Goal: Navigation & Orientation: Understand site structure

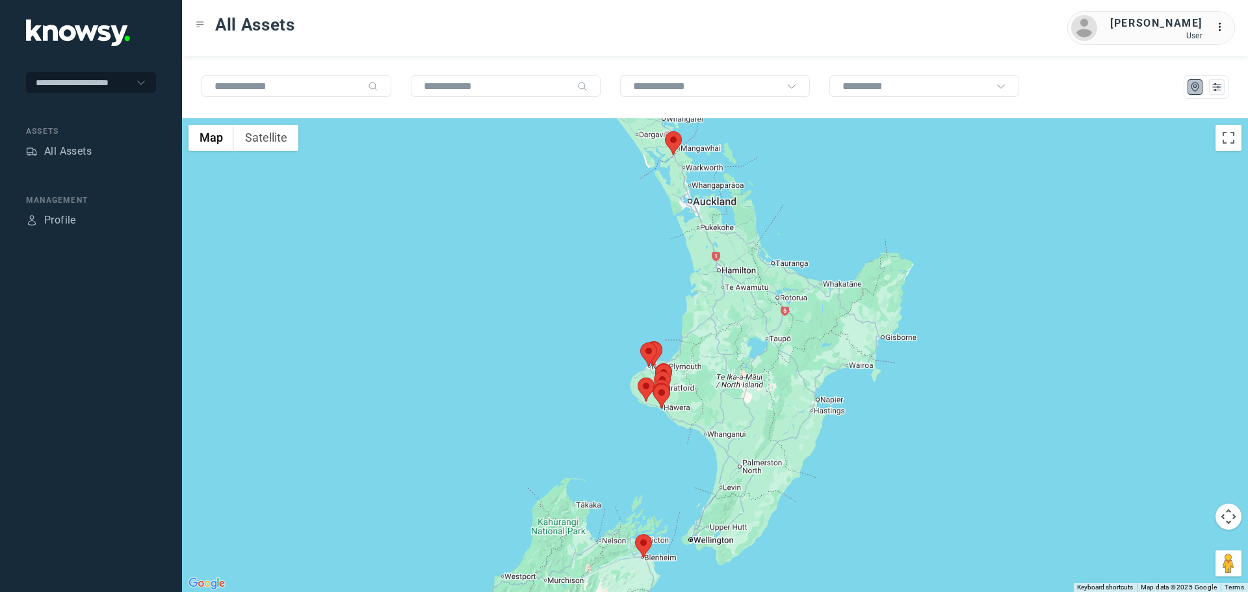
drag, startPoint x: 716, startPoint y: 397, endPoint x: 637, endPoint y: 401, distance: 78.7
click at [659, 357] on div "To navigate, press the arrow keys." at bounding box center [1192, 357] width 1066 height 0
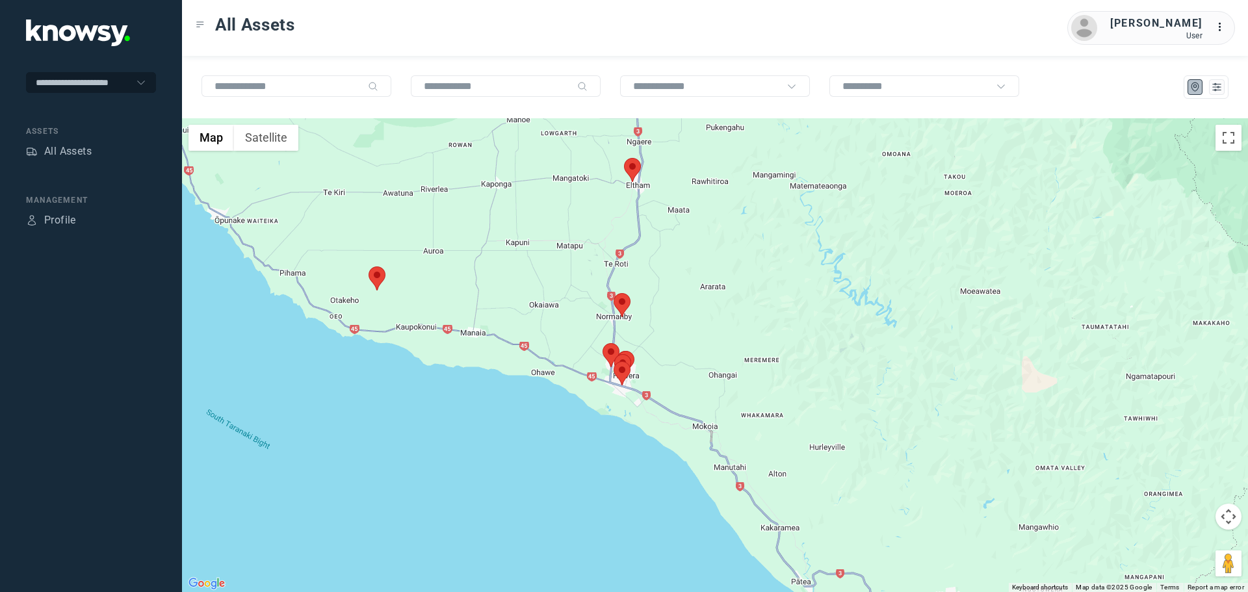
click at [369, 267] on area at bounding box center [369, 267] width 0 height 0
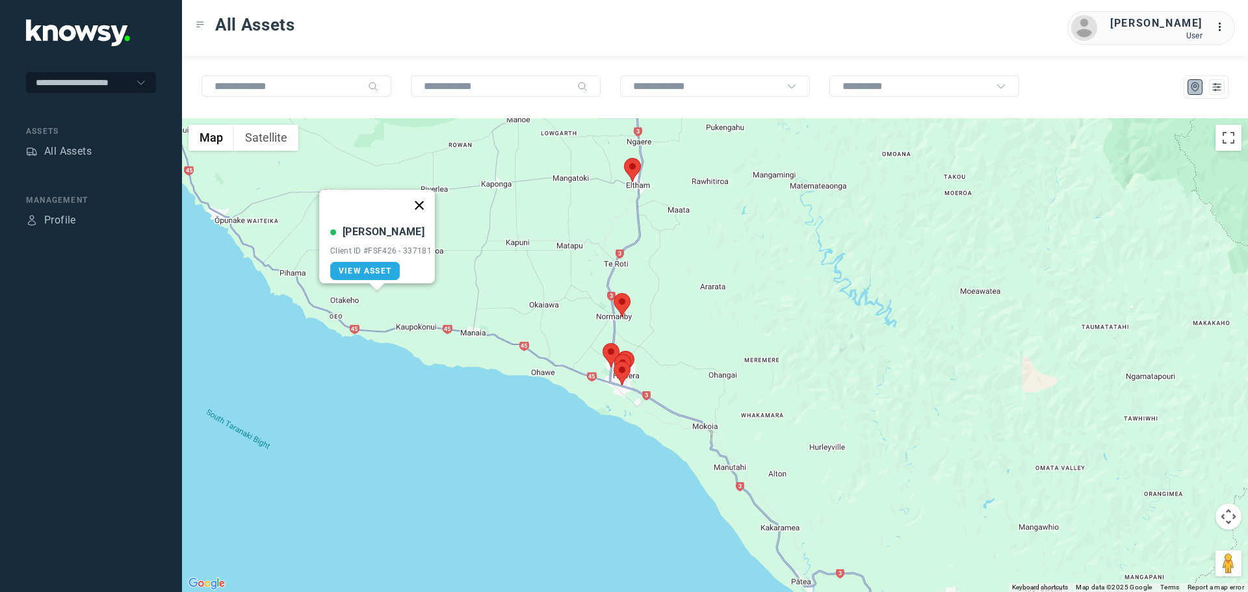
click at [424, 195] on button "Close" at bounding box center [419, 205] width 31 height 31
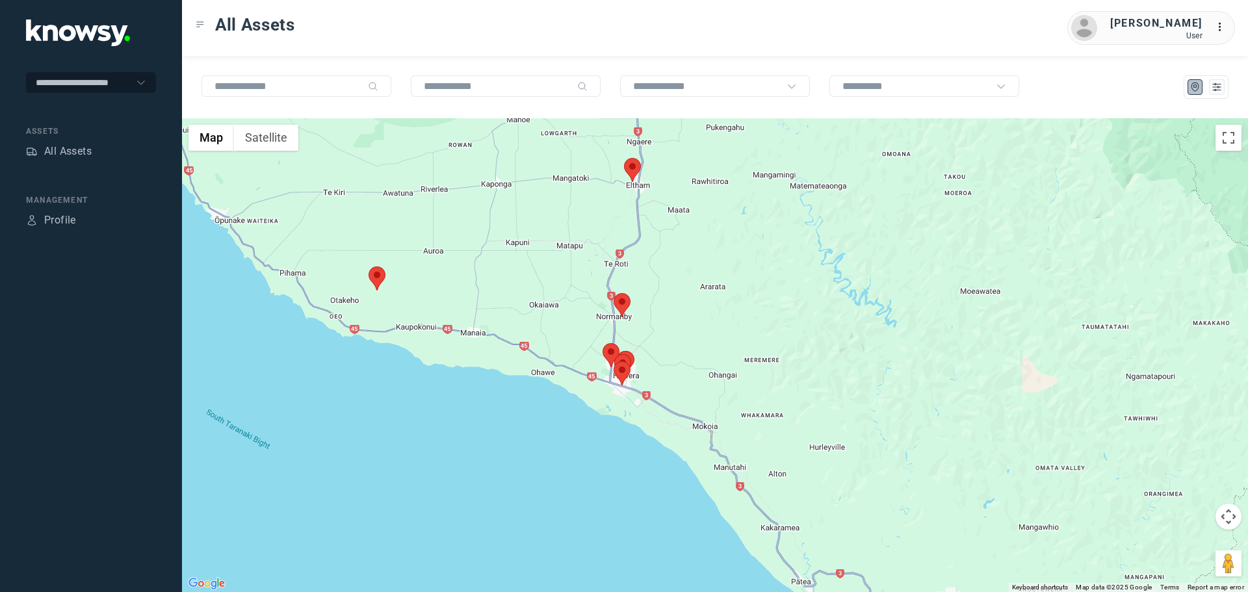
click at [624, 158] on area at bounding box center [624, 158] width 0 height 0
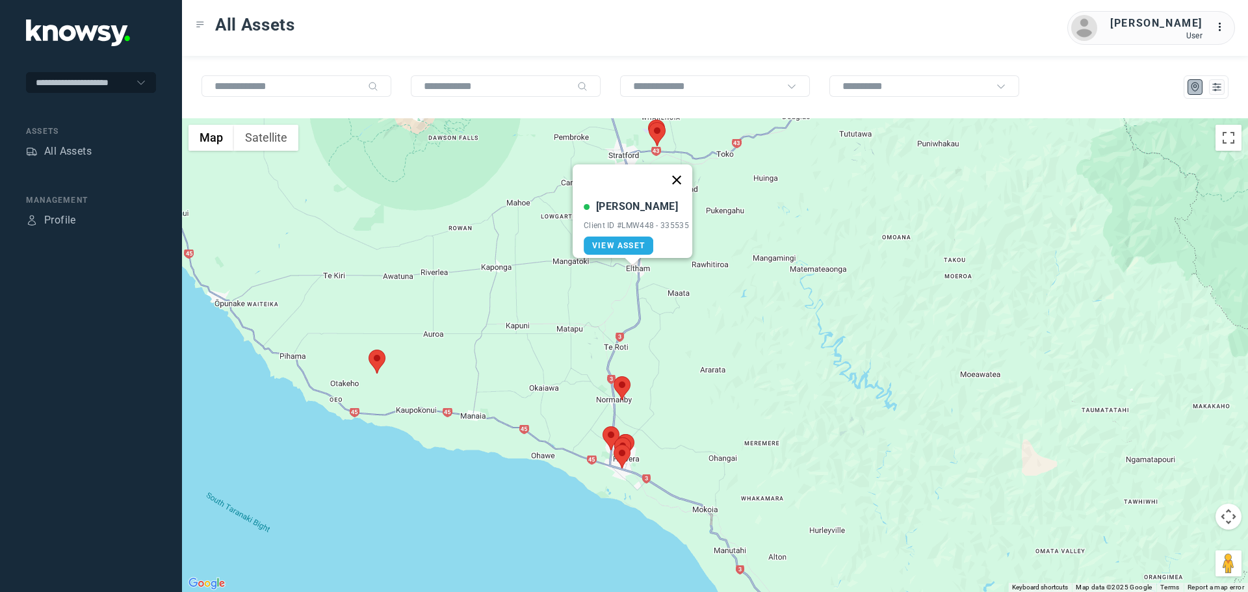
click at [685, 171] on button "Close" at bounding box center [676, 180] width 31 height 31
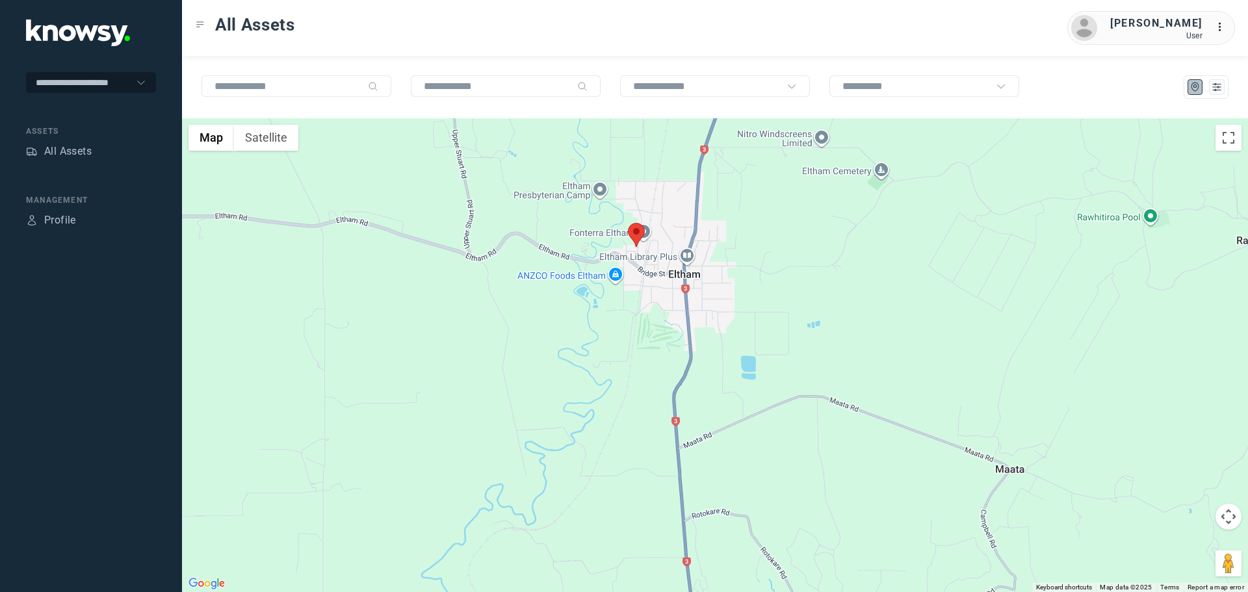
click at [628, 223] on area at bounding box center [628, 223] width 0 height 0
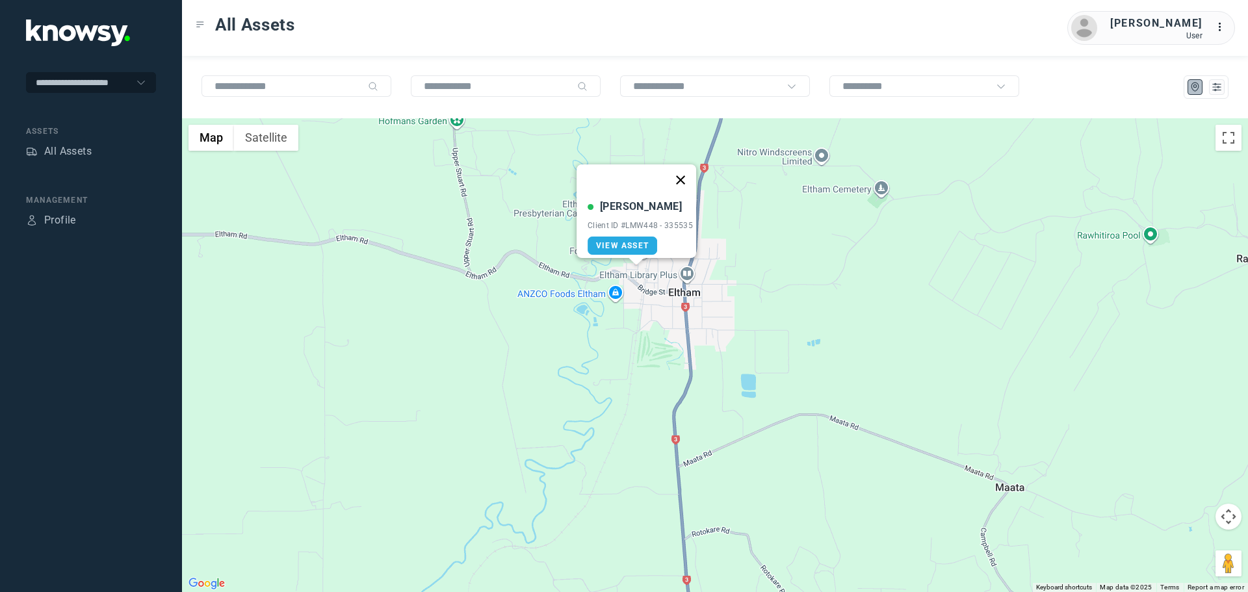
click at [688, 170] on button "Close" at bounding box center [680, 180] width 31 height 31
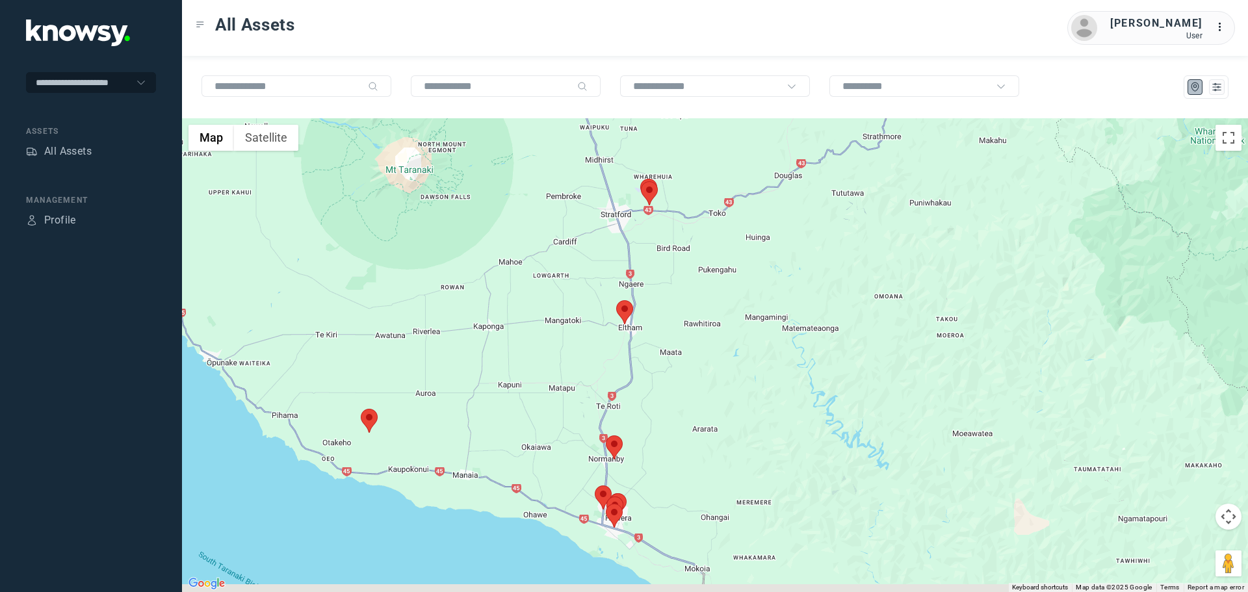
drag, startPoint x: 629, startPoint y: 510, endPoint x: 566, endPoint y: 400, distance: 127.3
click at [577, 403] on div at bounding box center [715, 355] width 1066 height 474
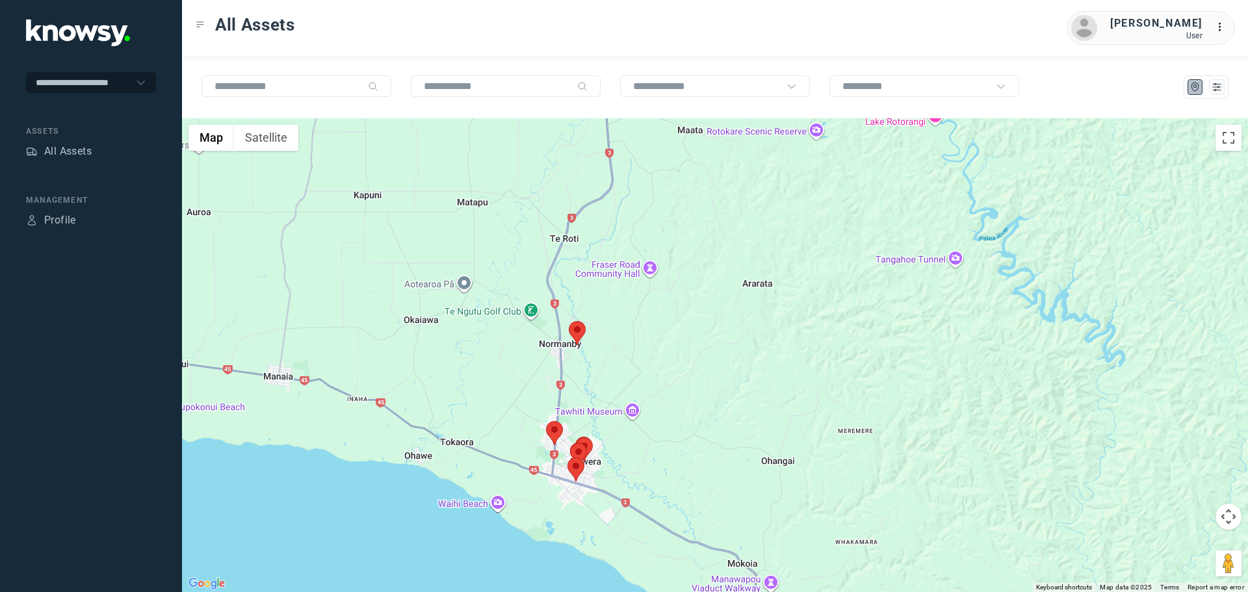
drag, startPoint x: 626, startPoint y: 414, endPoint x: 499, endPoint y: 440, distance: 128.8
click at [514, 442] on div at bounding box center [715, 355] width 1066 height 474
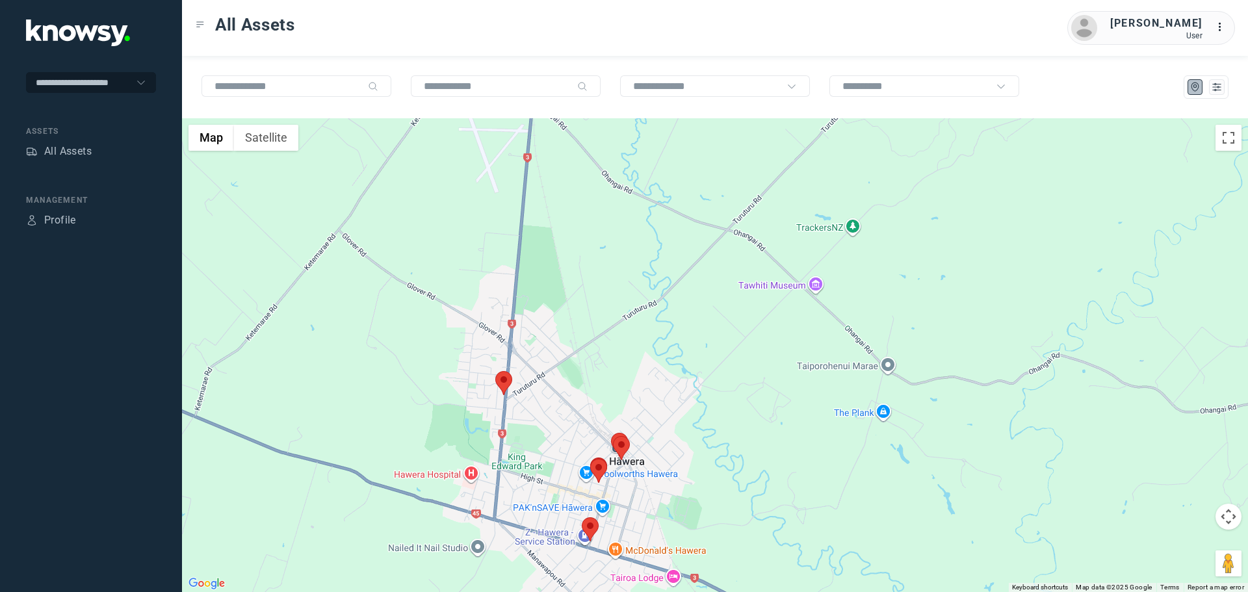
click at [495, 371] on area at bounding box center [495, 371] width 0 height 0
click at [554, 298] on button "Close" at bounding box center [546, 310] width 31 height 31
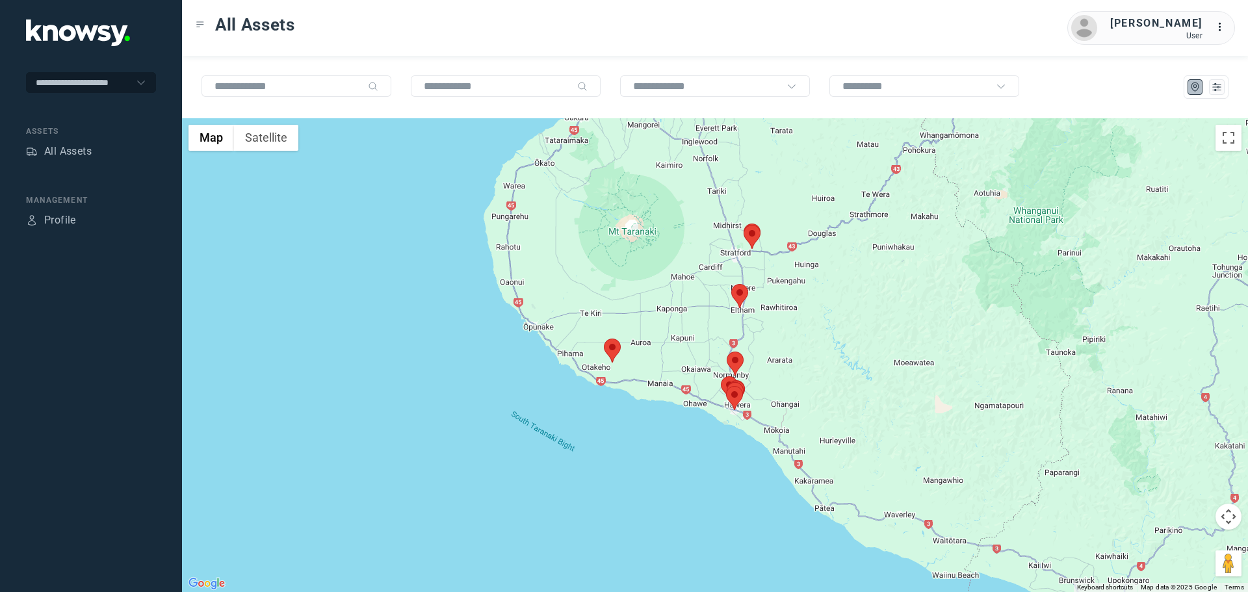
drag, startPoint x: 884, startPoint y: 170, endPoint x: 750, endPoint y: 419, distance: 282.2
click at [759, 423] on div at bounding box center [715, 355] width 1066 height 474
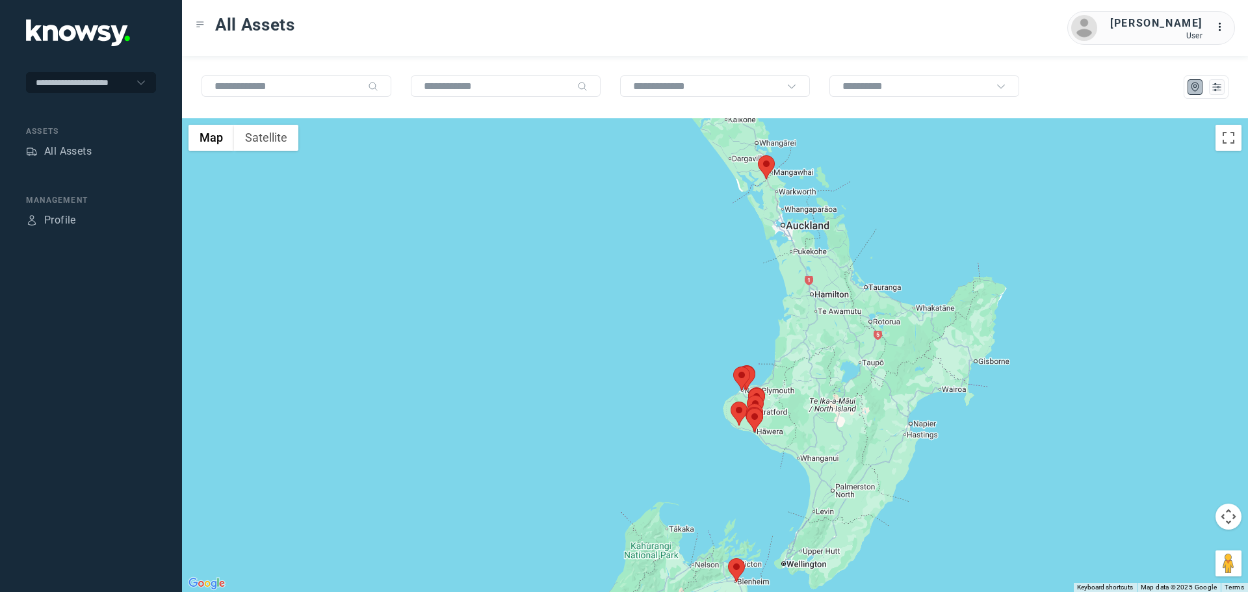
drag, startPoint x: 851, startPoint y: 259, endPoint x: 777, endPoint y: 354, distance: 120.4
click at [796, 357] on div at bounding box center [715, 355] width 1066 height 474
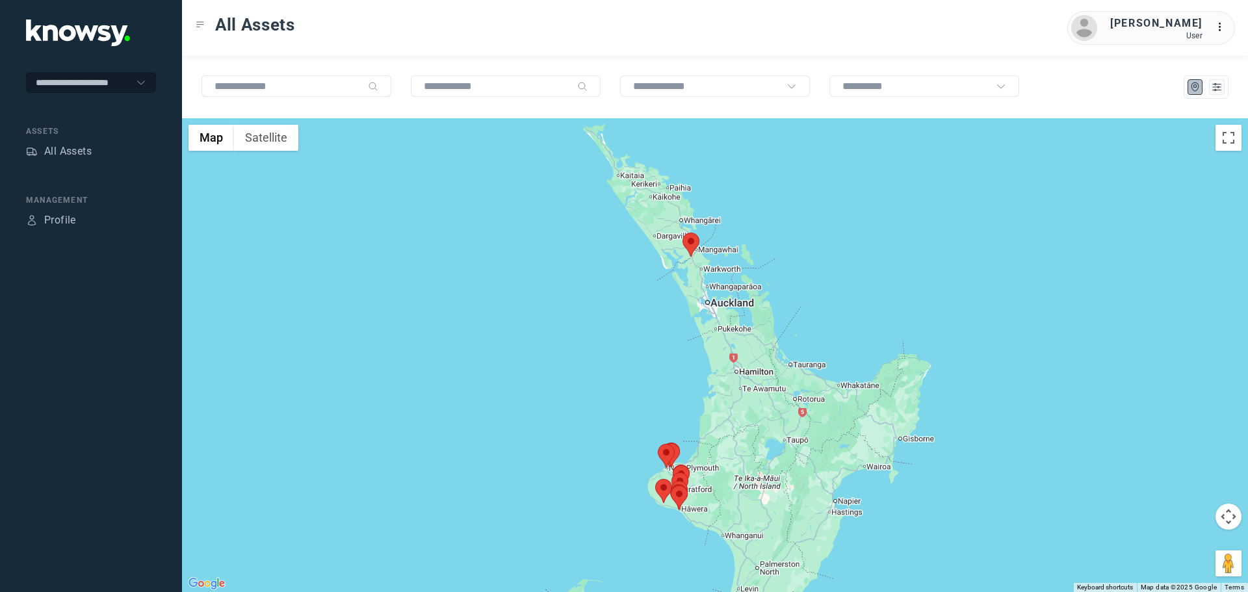
drag, startPoint x: 767, startPoint y: 199, endPoint x: 659, endPoint y: 292, distance: 142.5
click at [659, 292] on div at bounding box center [715, 355] width 1066 height 474
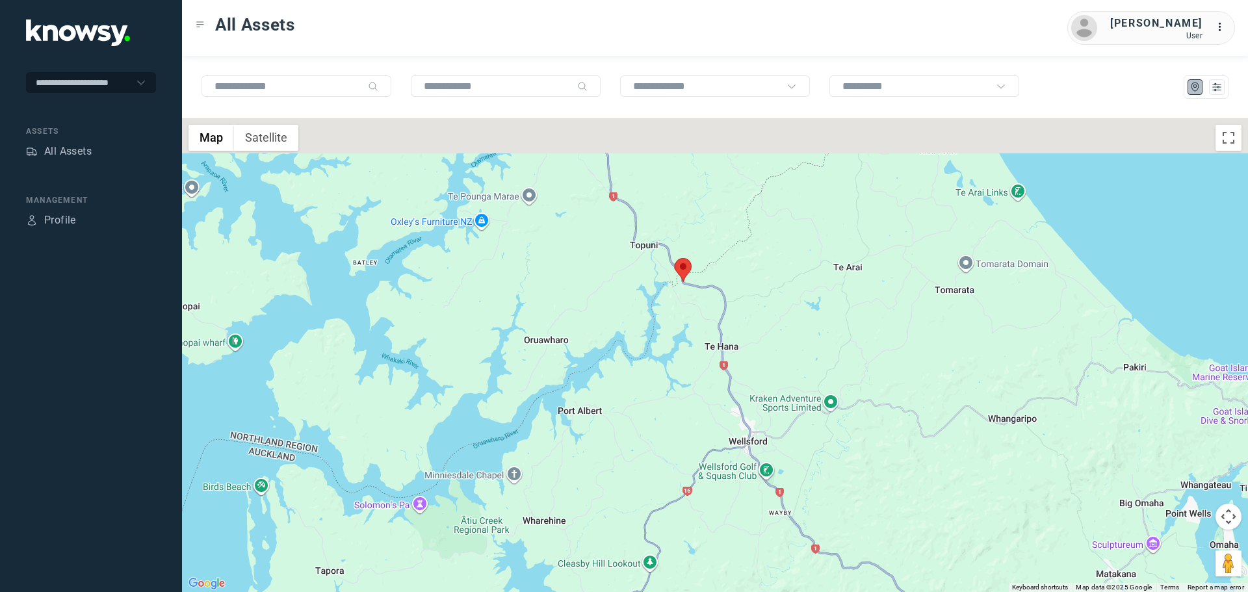
drag, startPoint x: 699, startPoint y: 252, endPoint x: 676, endPoint y: 375, distance: 125.1
click at [676, 375] on div at bounding box center [715, 355] width 1066 height 474
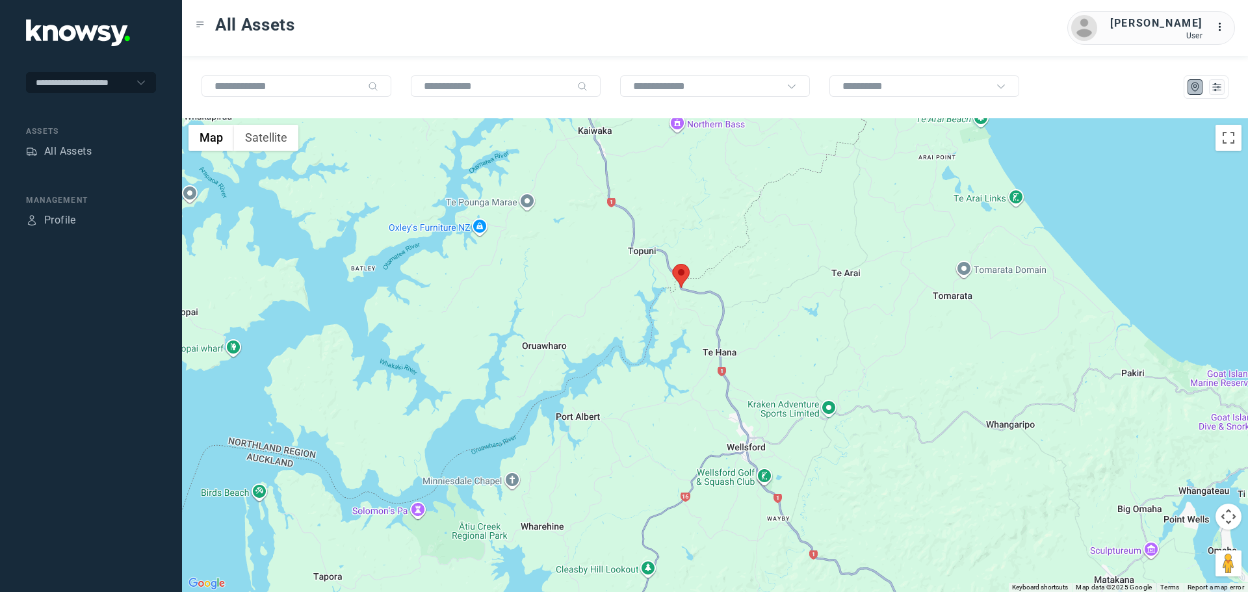
click at [673, 264] on area at bounding box center [673, 264] width 0 height 0
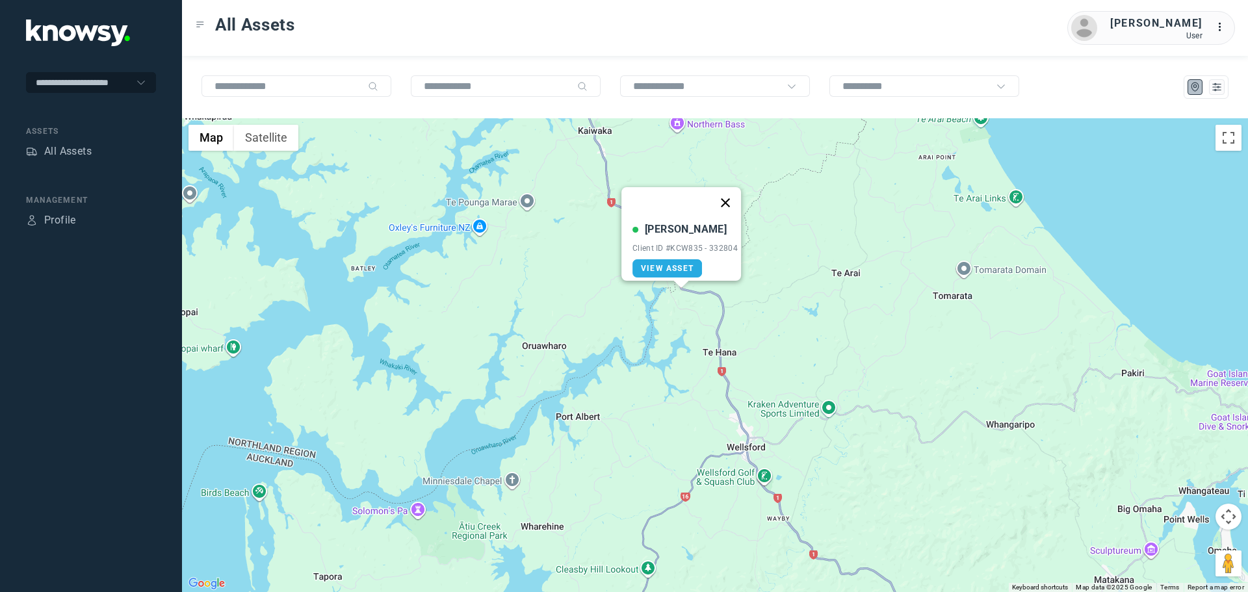
click at [732, 195] on button "Close" at bounding box center [725, 202] width 31 height 31
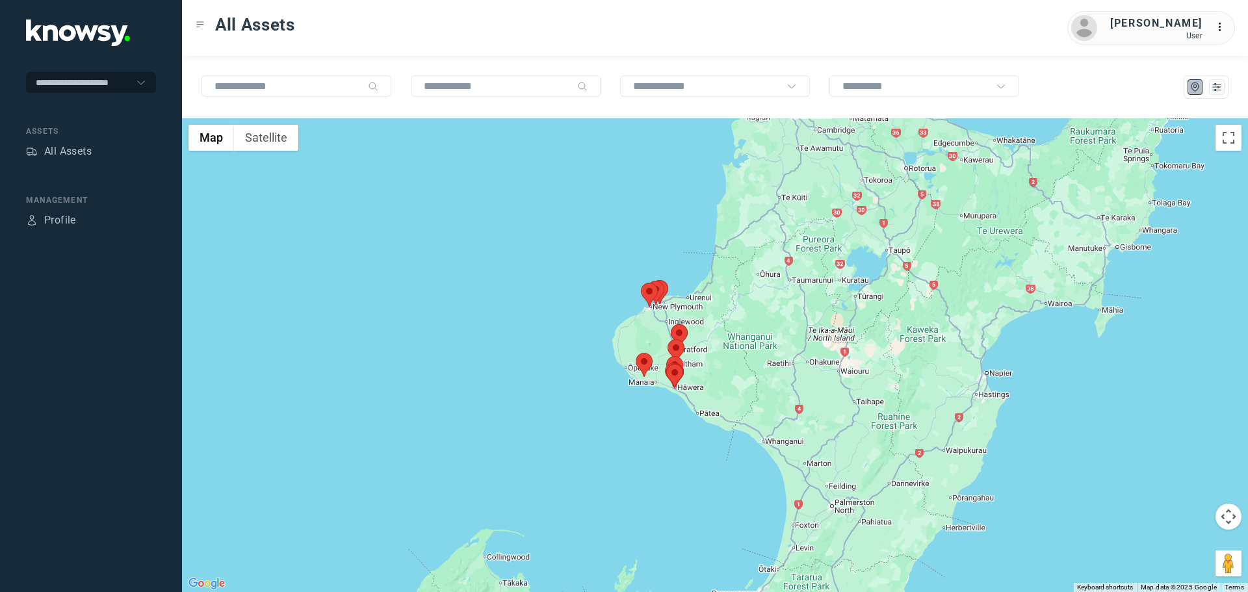
drag, startPoint x: 667, startPoint y: 356, endPoint x: 653, endPoint y: 363, distance: 15.4
click at [653, 363] on div at bounding box center [715, 355] width 1066 height 474
